Goal: Navigation & Orientation: Find specific page/section

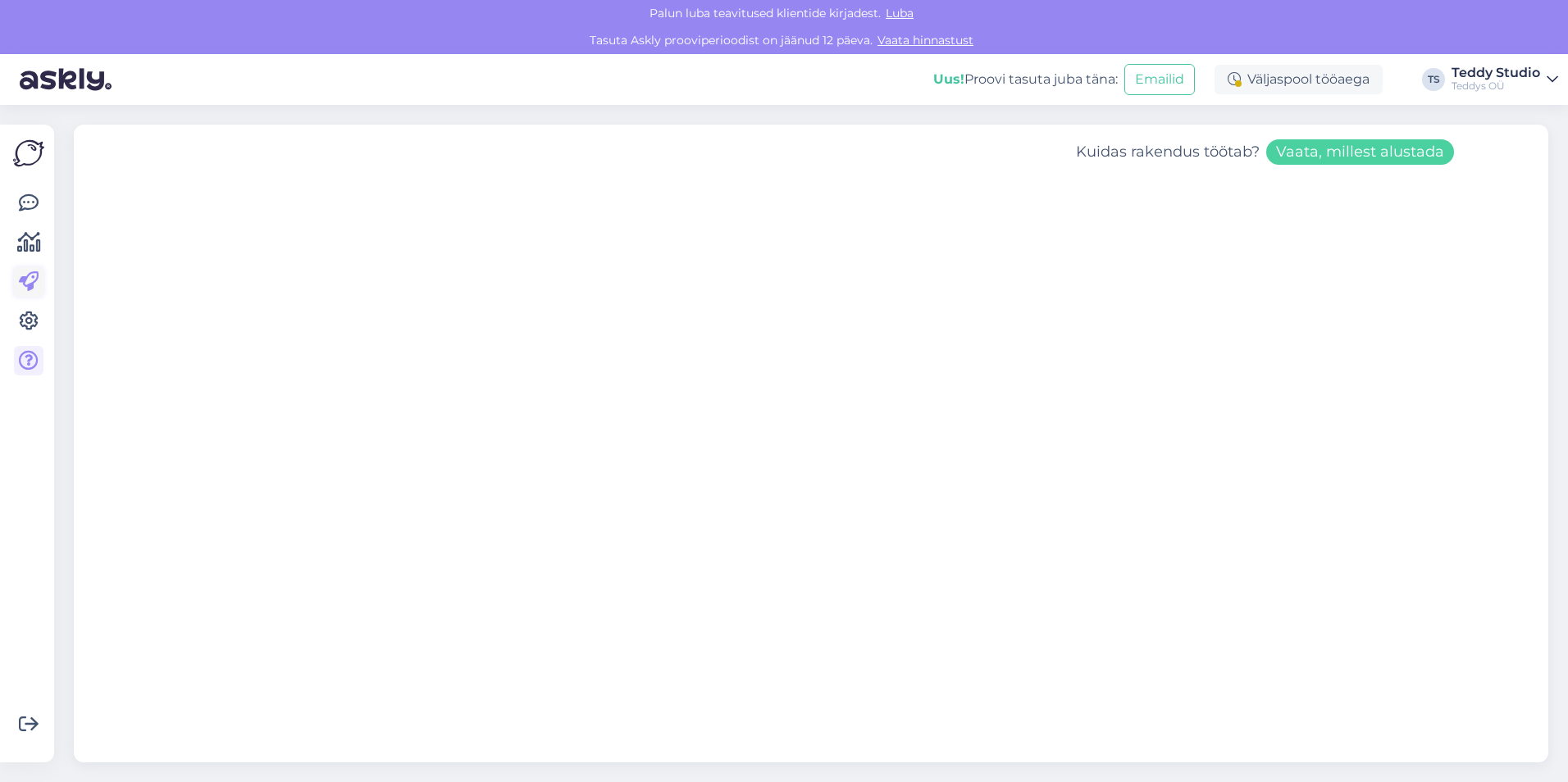
click at [27, 281] on icon at bounding box center [28, 282] width 20 height 20
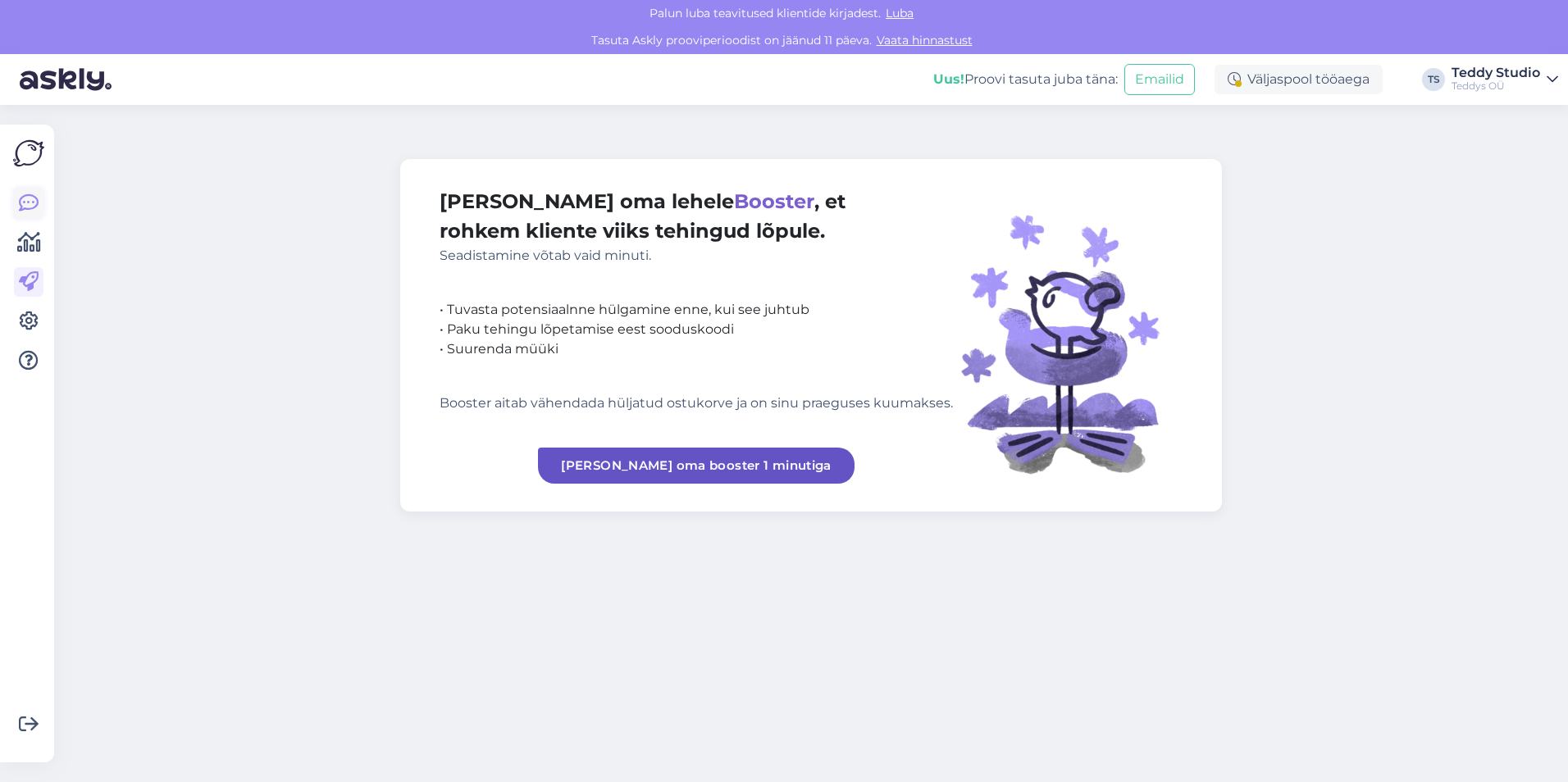
click at [39, 205] on link at bounding box center [28, 203] width 29 height 29
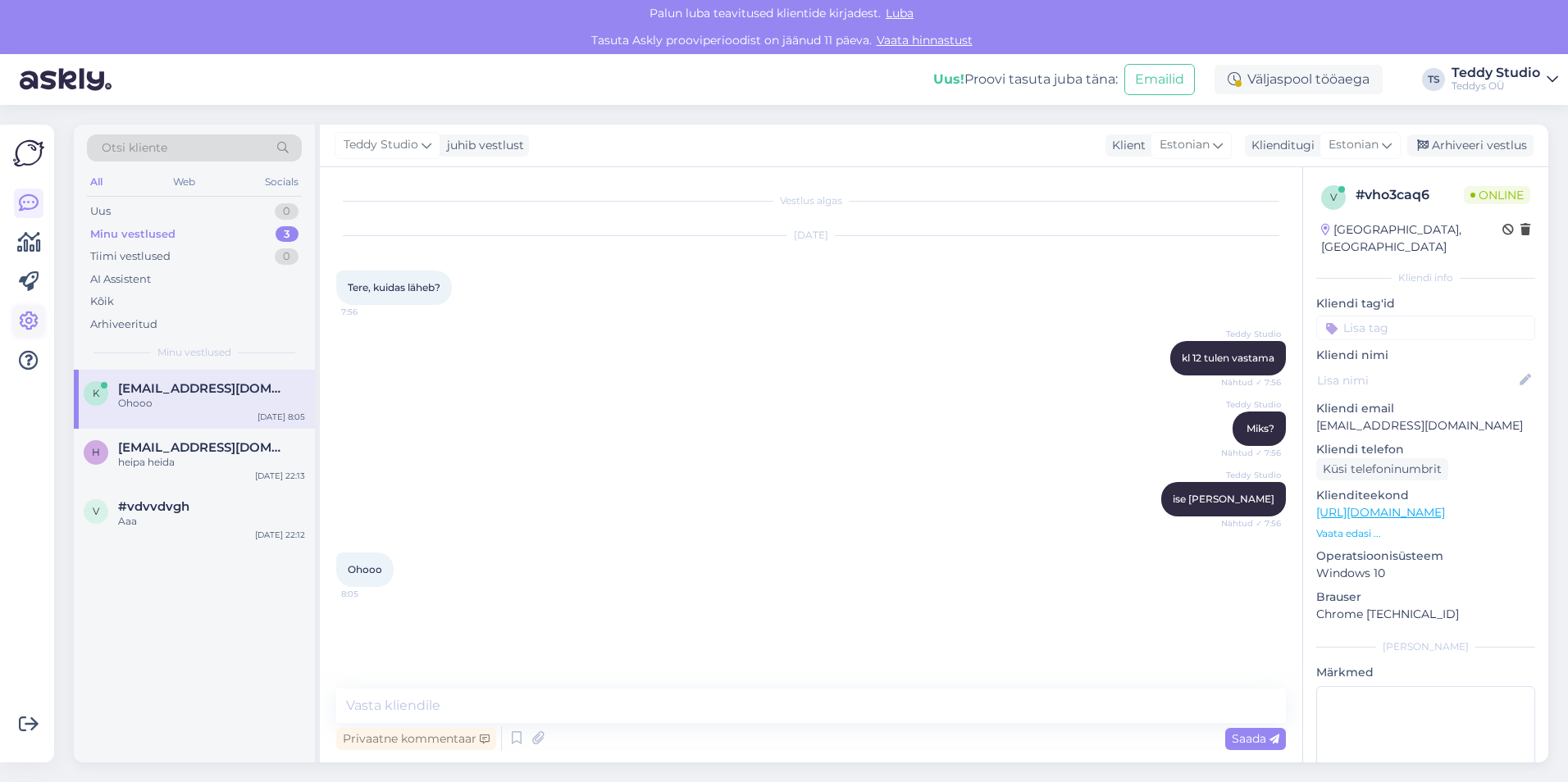
click at [19, 327] on icon at bounding box center [28, 322] width 20 height 20
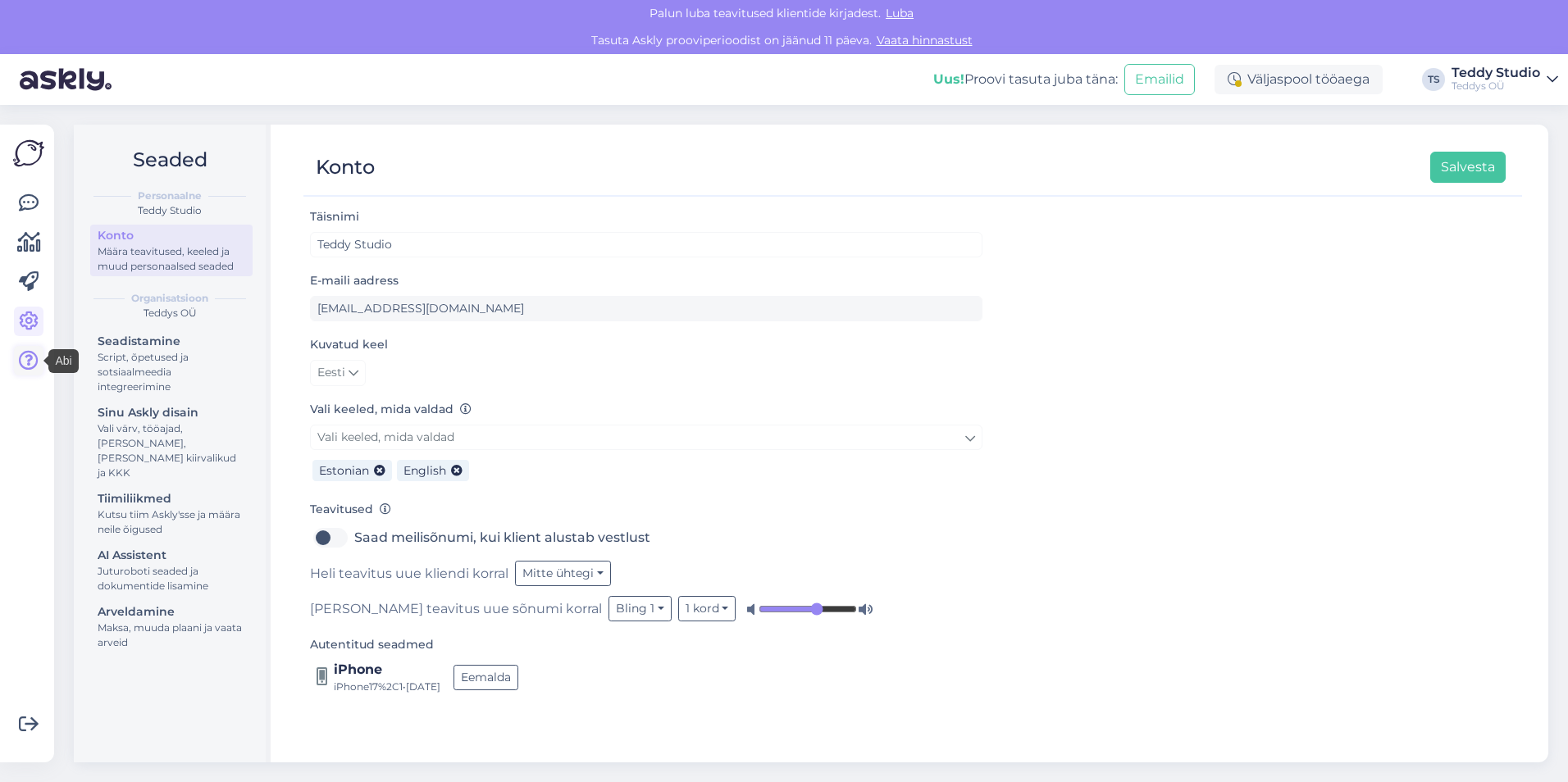
click at [22, 371] on link at bounding box center [28, 361] width 29 height 29
